Goal: Information Seeking & Learning: Find specific fact

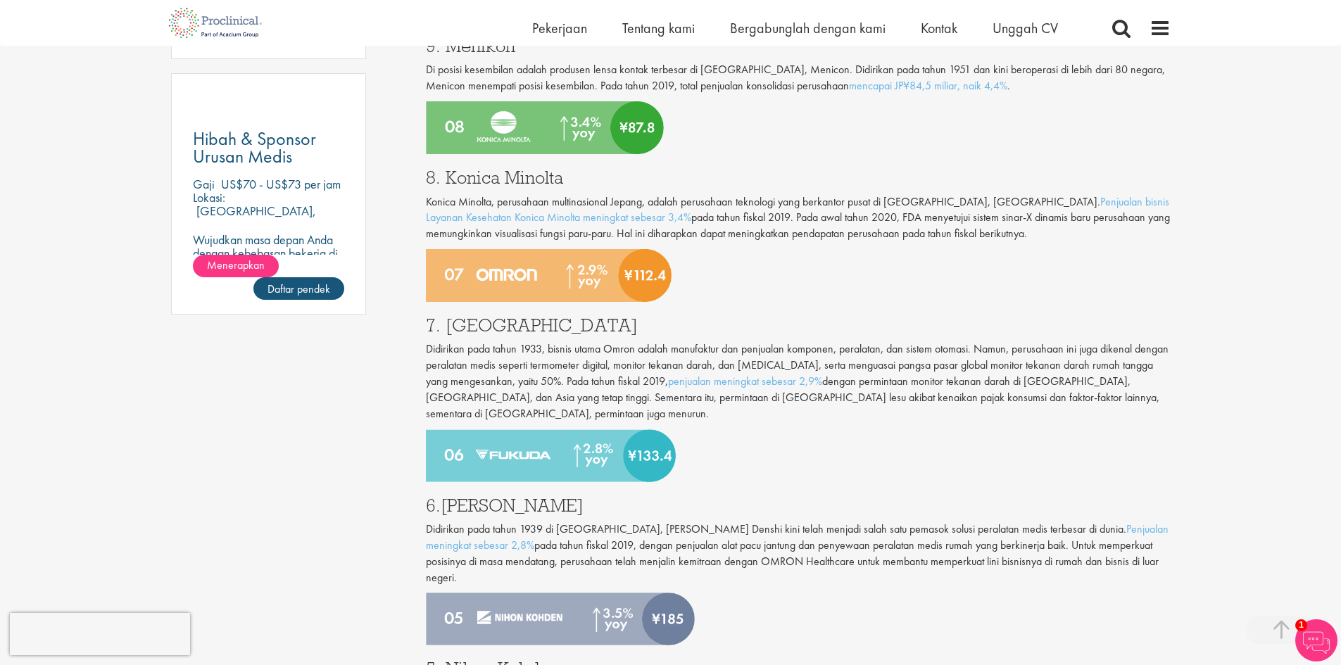
scroll to position [985, 0]
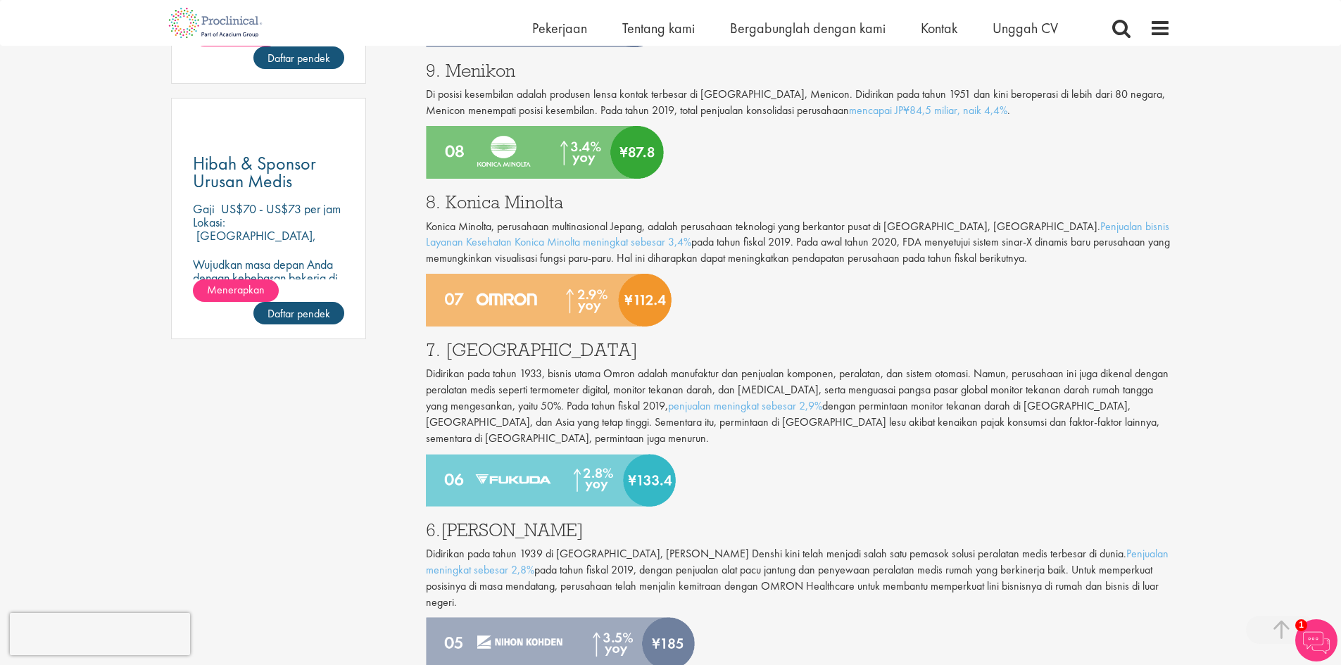
drag, startPoint x: 494, startPoint y: 410, endPoint x: 485, endPoint y: 429, distance: 21.1
click at [485, 454] on img at bounding box center [551, 480] width 250 height 53
drag, startPoint x: 485, startPoint y: 429, endPoint x: 475, endPoint y: 436, distance: 12.5
drag, startPoint x: 475, startPoint y: 436, endPoint x: 414, endPoint y: 405, distance: 68.9
click at [414, 405] on div "Jenis konten Kuis Blog Buku panduan Video Infografis Studi kasus Siaran pers Ta…" at bounding box center [670, 308] width 1020 height 2286
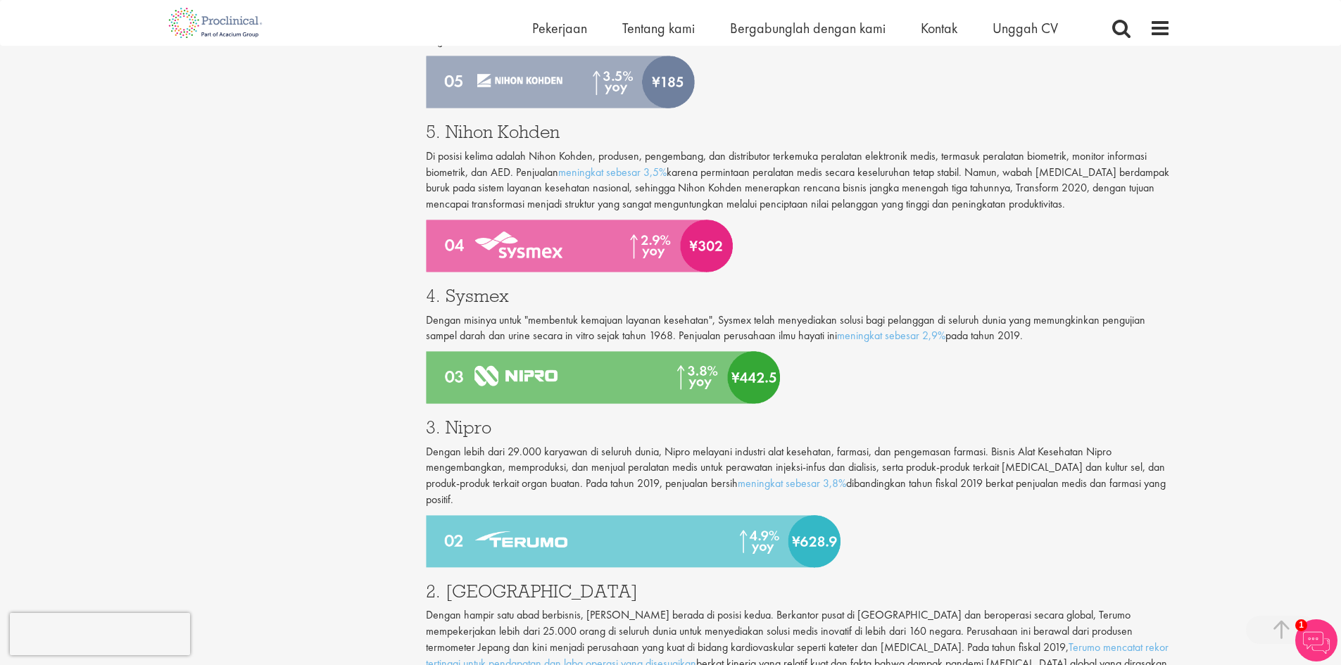
scroll to position [1478, 0]
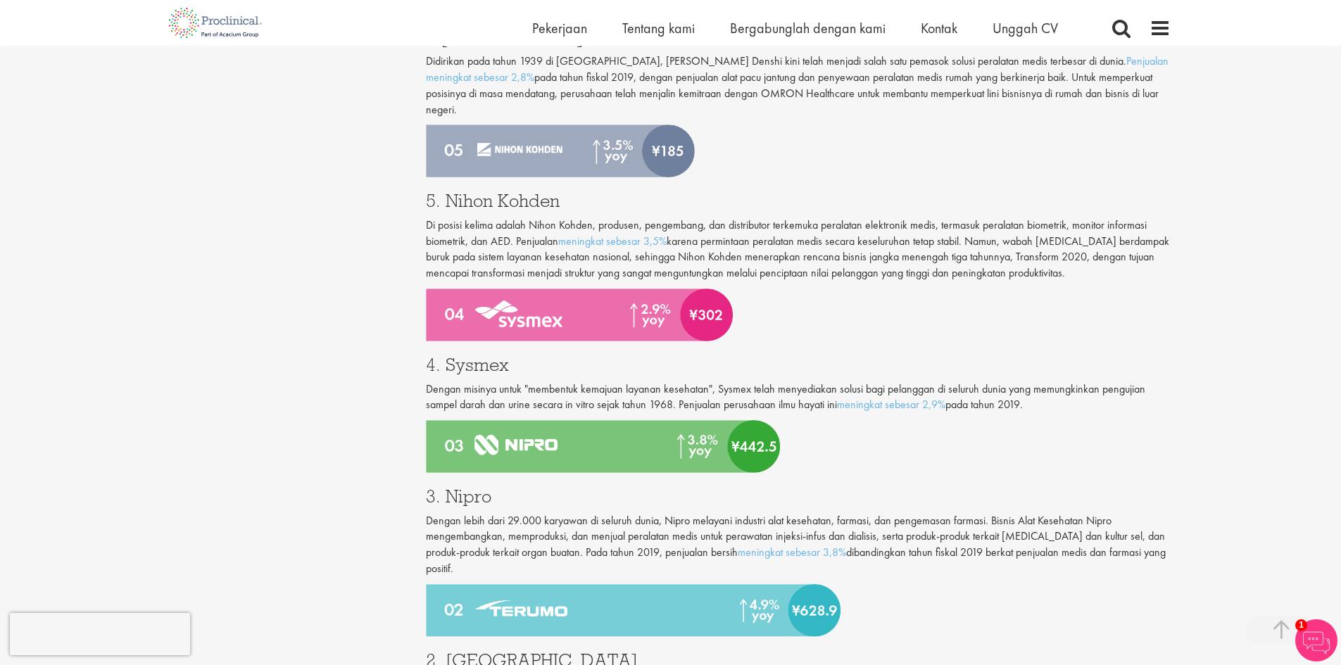
drag, startPoint x: 428, startPoint y: 453, endPoint x: 461, endPoint y: 518, distance: 72.7
click at [461, 518] on div "3. Nipro Dengan lebih dari 29.000 karyawan di seluruh dunia, Nipro melayani ind…" at bounding box center [798, 528] width 766 height 111
copy div "3. Nipro Dengan lebih dari 29.000 karyawan di seluruh dunia, Nipro melayani ind…"
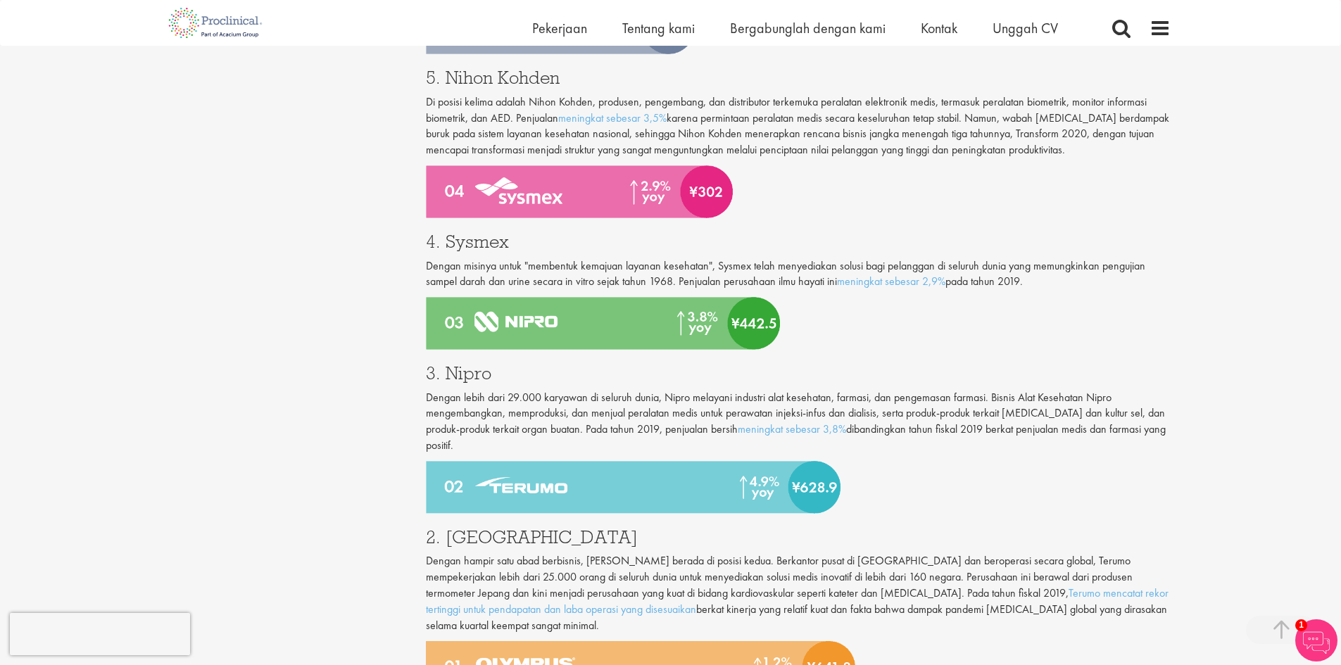
scroll to position [1900, 0]
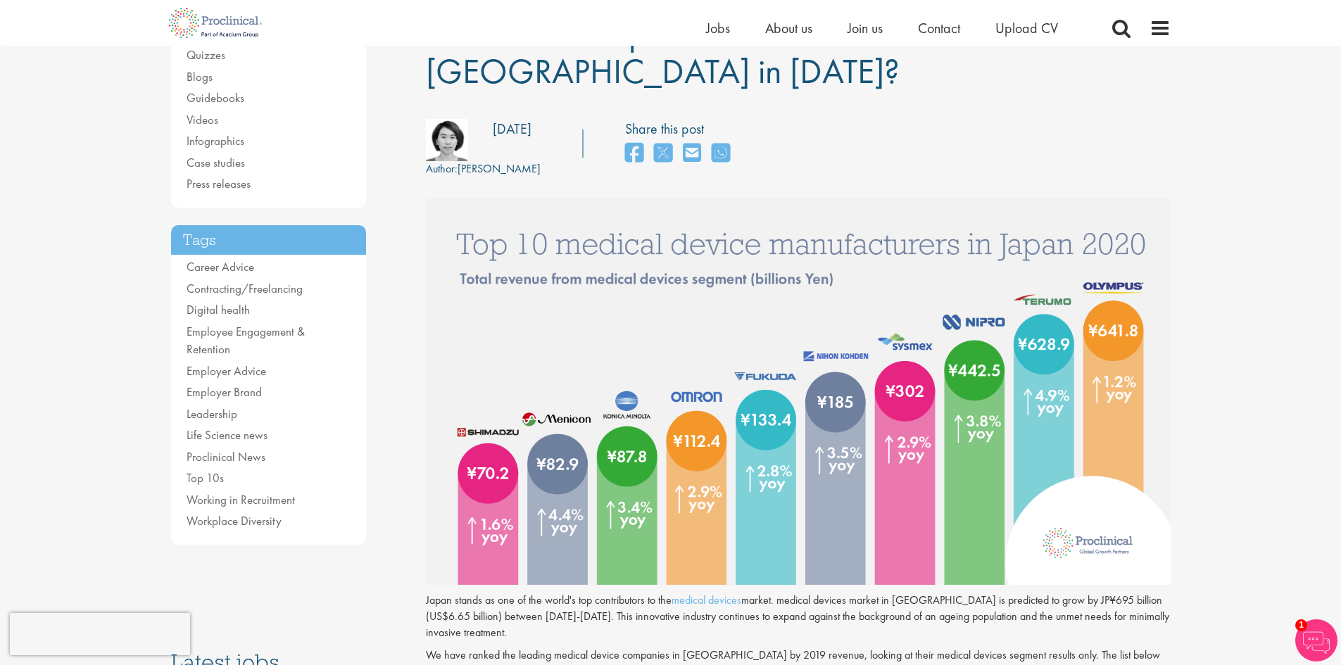
scroll to position [141, 0]
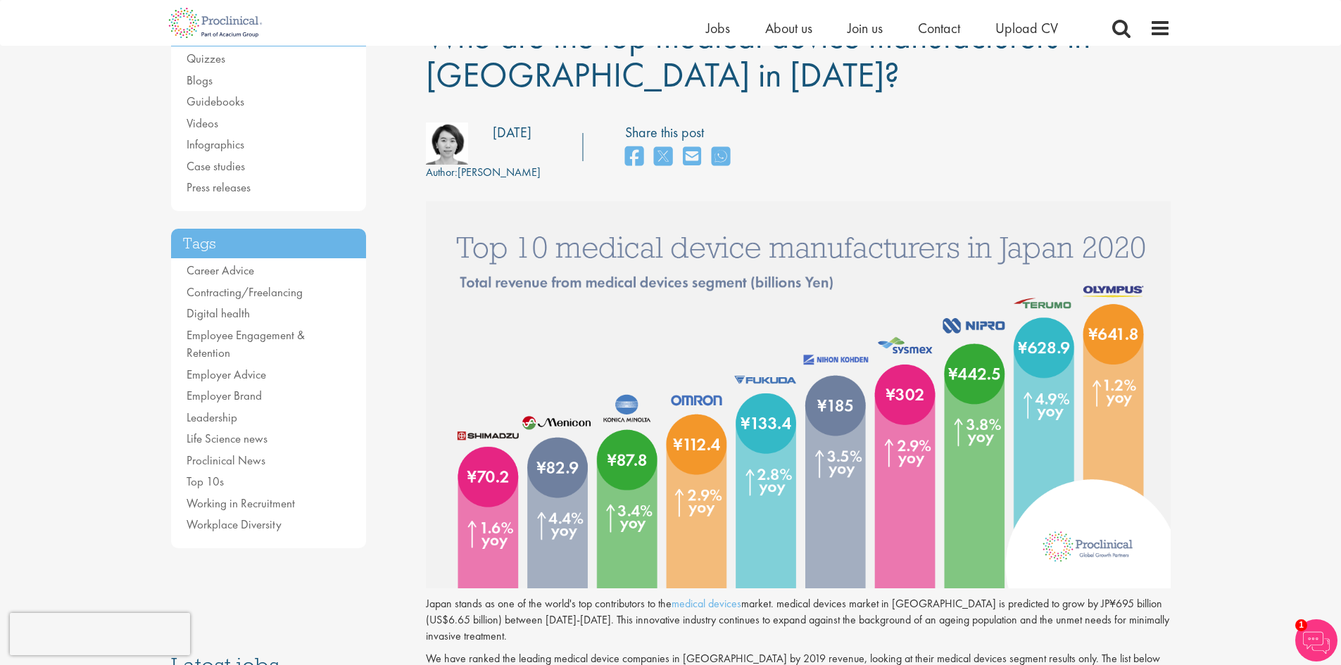
click at [1148, 282] on img at bounding box center [798, 394] width 745 height 386
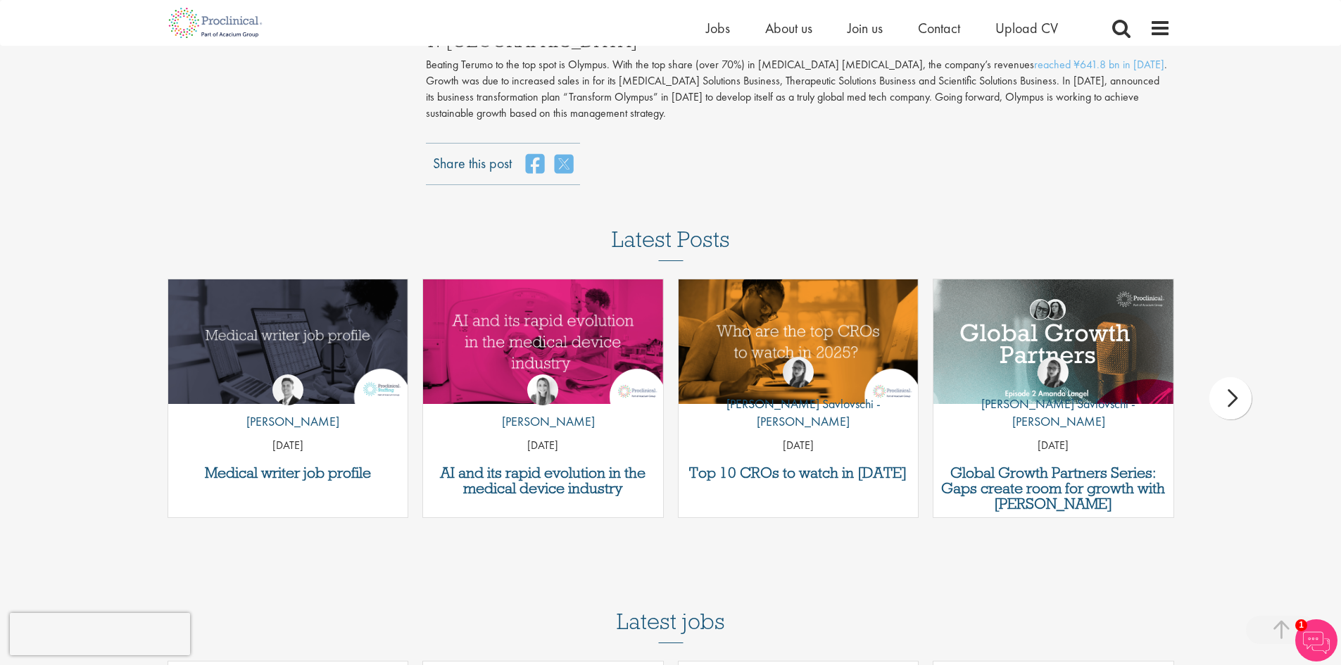
scroll to position [2252, 0]
